Goal: Information Seeking & Learning: Check status

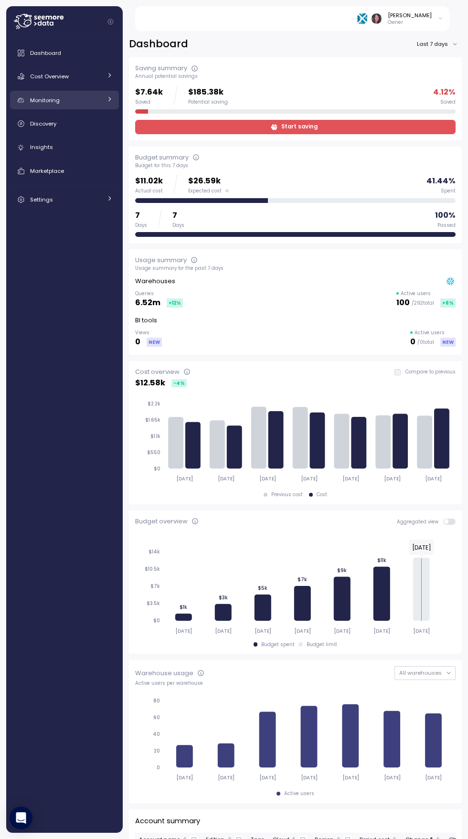
click at [89, 100] on div "Monitoring" at bounding box center [66, 100] width 72 height 10
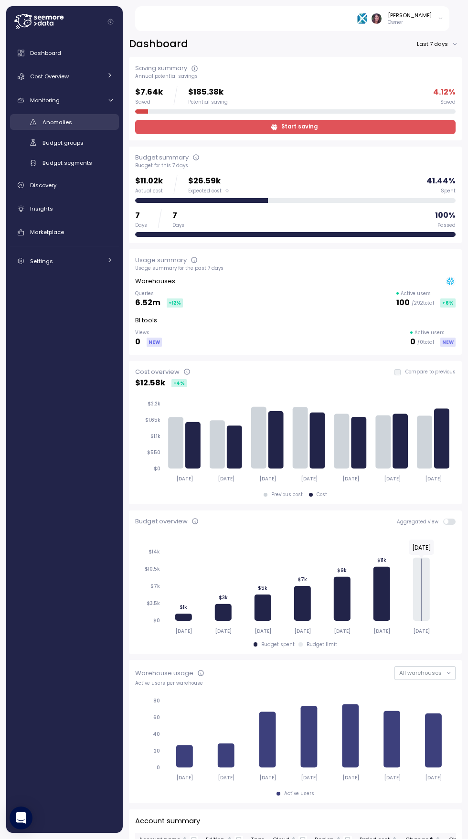
click at [67, 119] on span "Anomalies" at bounding box center [57, 122] width 30 height 8
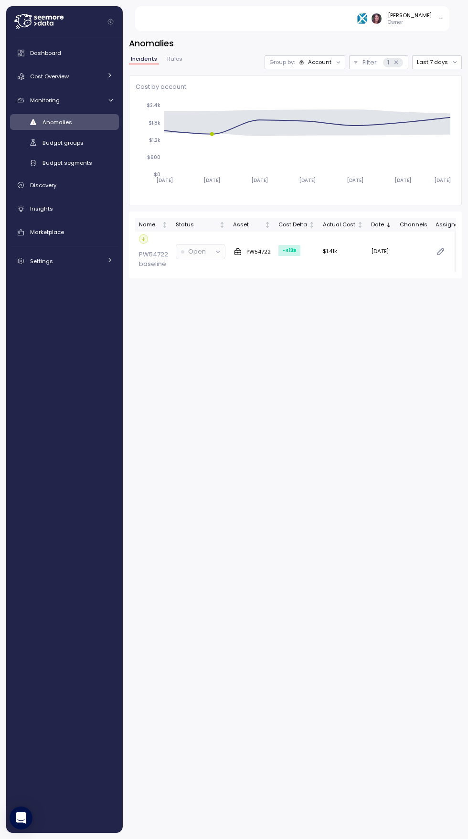
click at [320, 65] on div "Account" at bounding box center [319, 62] width 23 height 8
click at [322, 104] on div "Compute unit" at bounding box center [306, 99] width 57 height 11
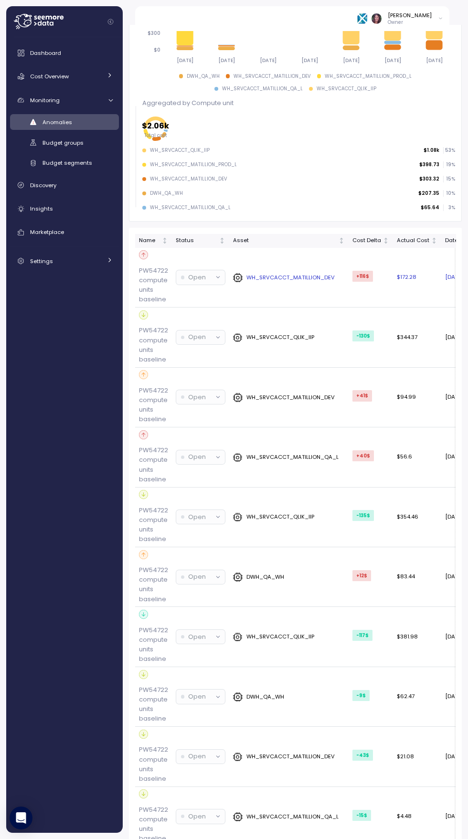
click at [286, 271] on td "WH_SRVCACCT_MATILLION_DEV" at bounding box center [288, 278] width 119 height 60
